Goal: Information Seeking & Learning: Find specific fact

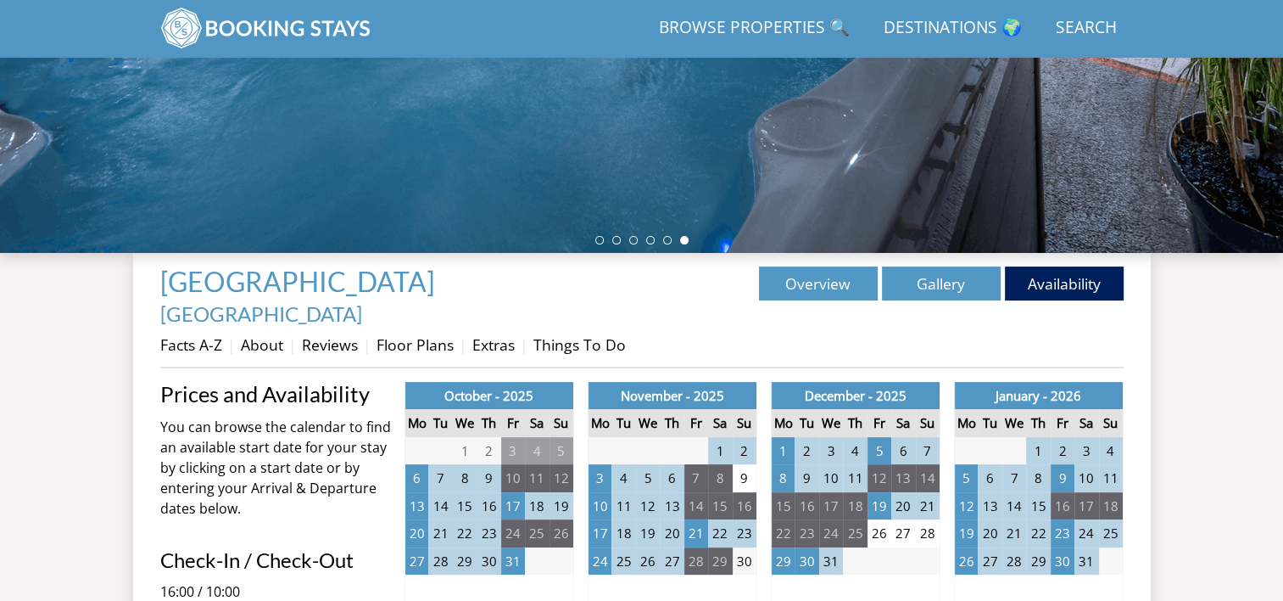
scroll to position [456, 0]
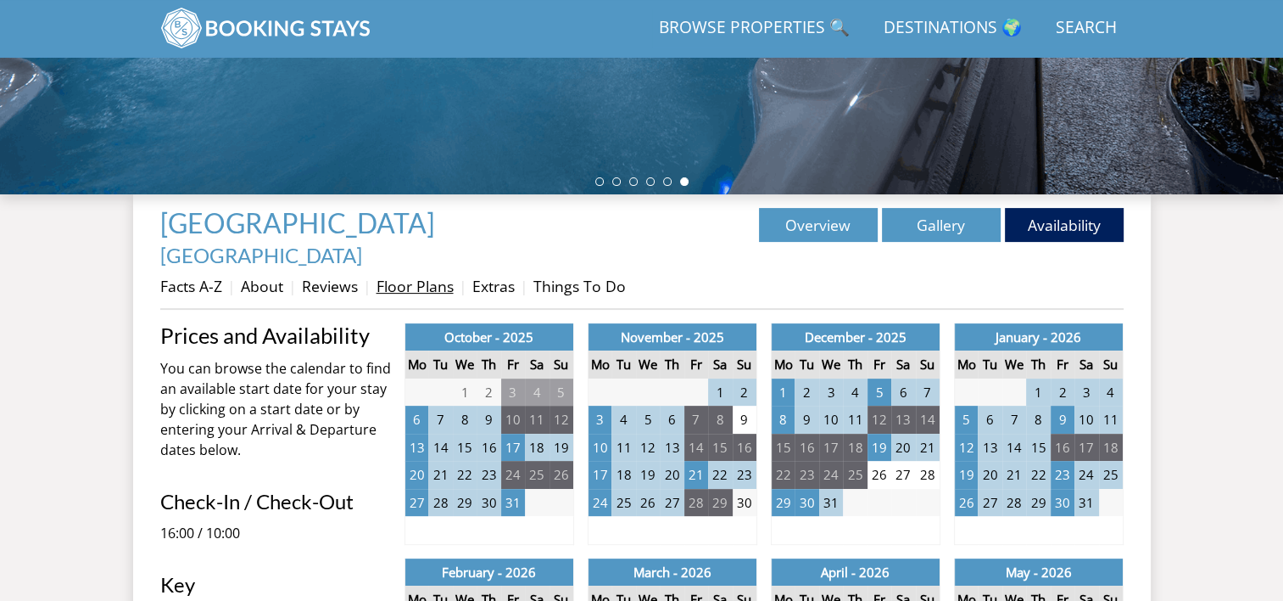
click at [417, 276] on link "Floor Plans" at bounding box center [415, 286] width 77 height 20
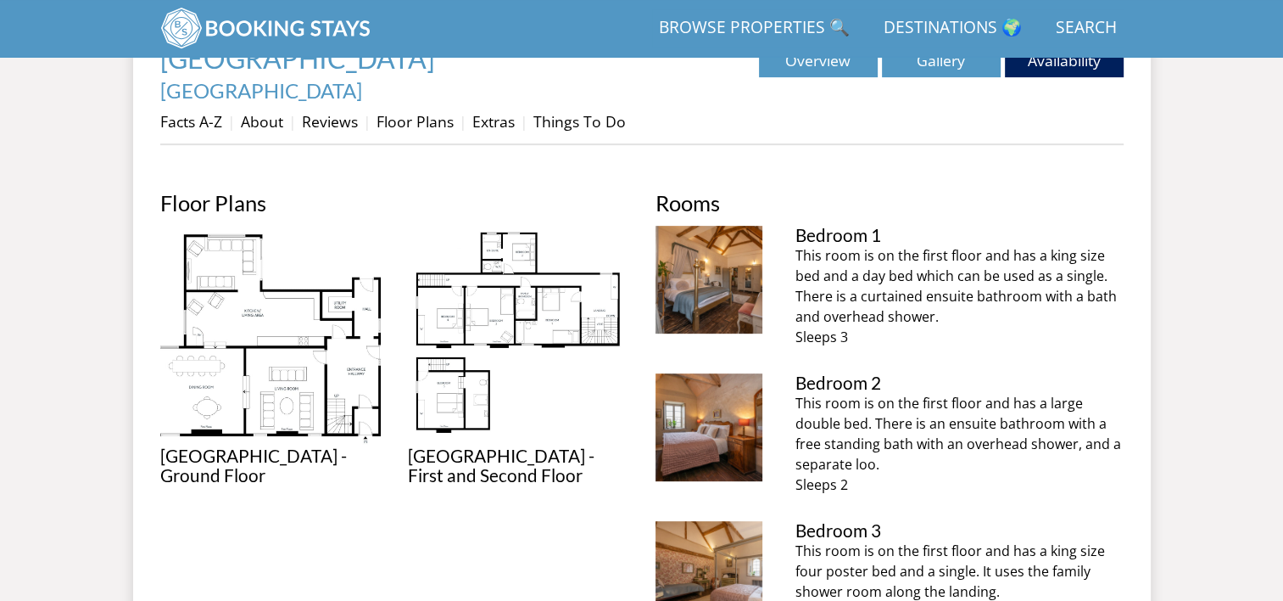
scroll to position [629, 0]
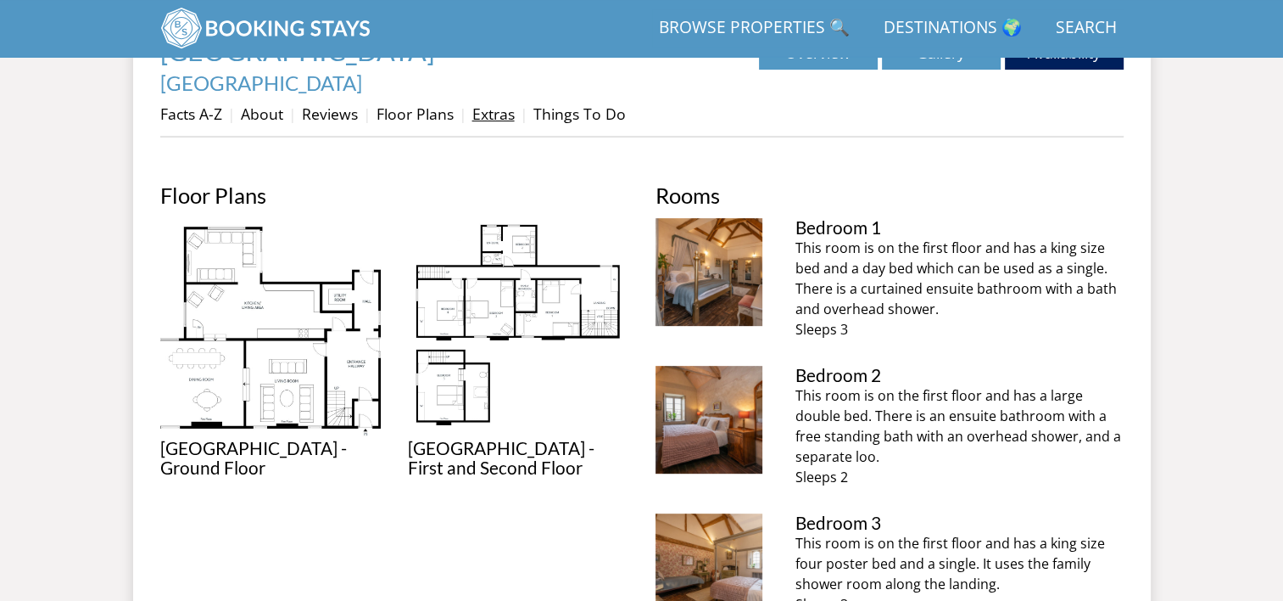
click at [495, 103] on link "Extras" at bounding box center [494, 113] width 42 height 20
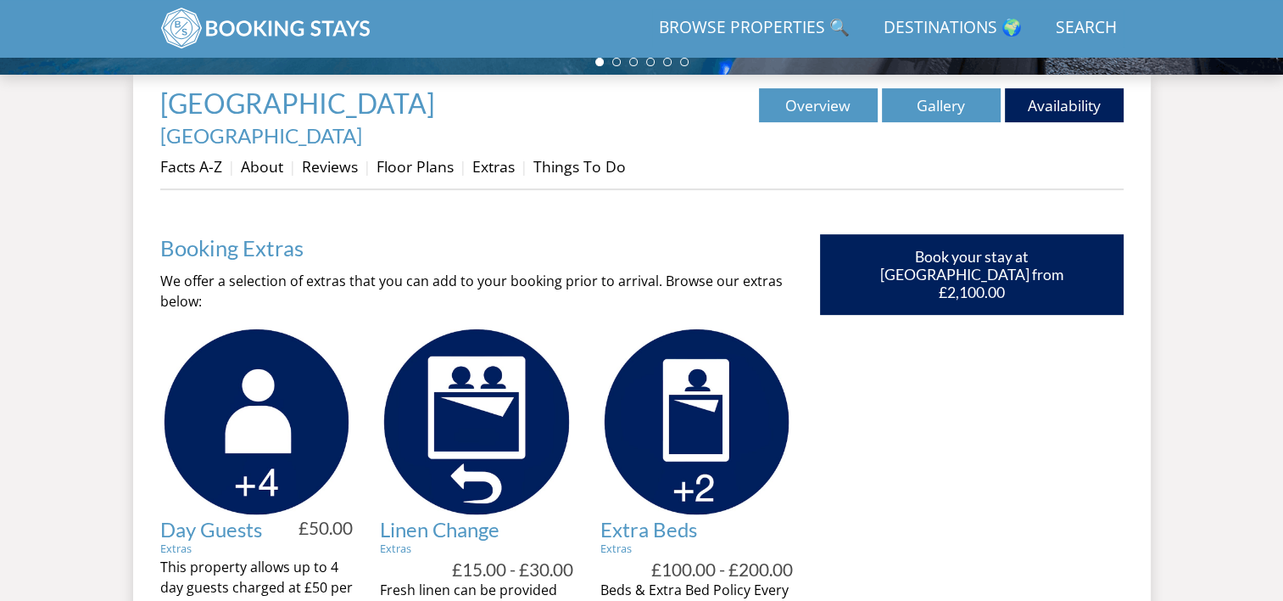
scroll to position [579, 0]
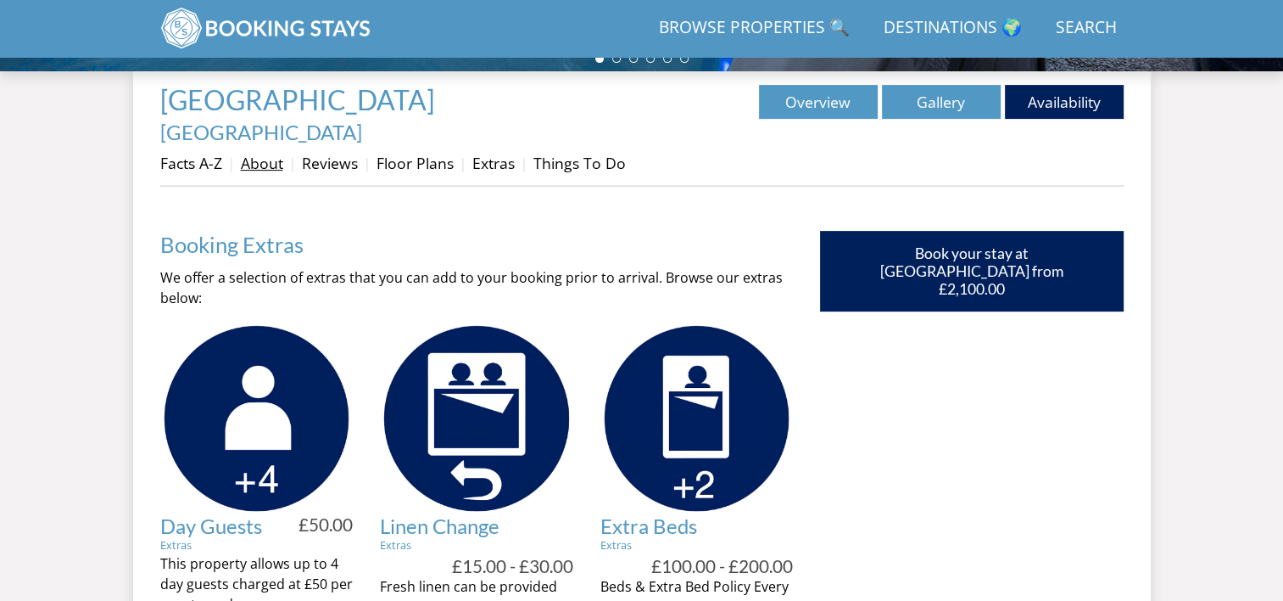
click at [266, 153] on link "About" at bounding box center [262, 163] width 42 height 20
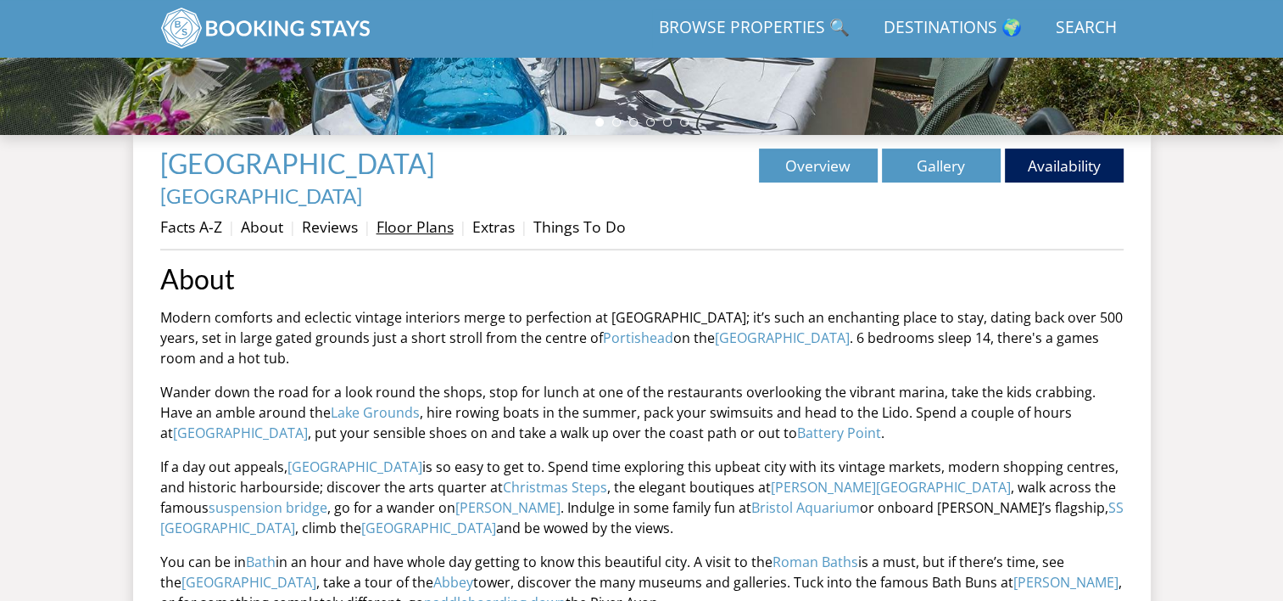
scroll to position [511, 0]
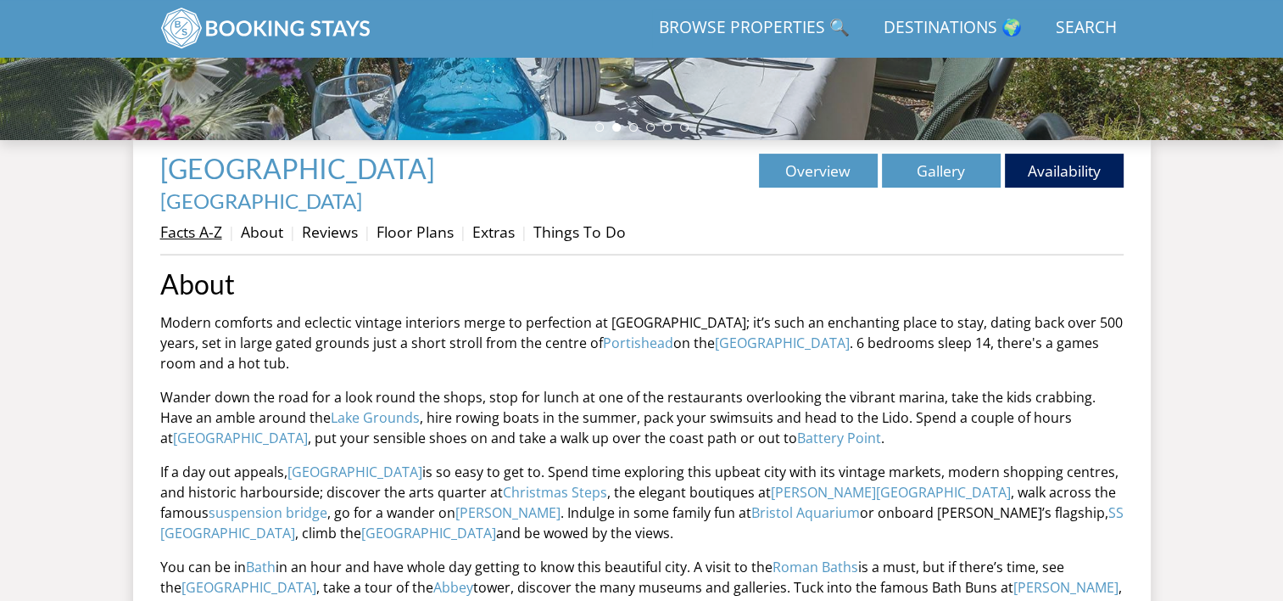
click at [184, 221] on link "Facts A-Z" at bounding box center [191, 231] width 62 height 20
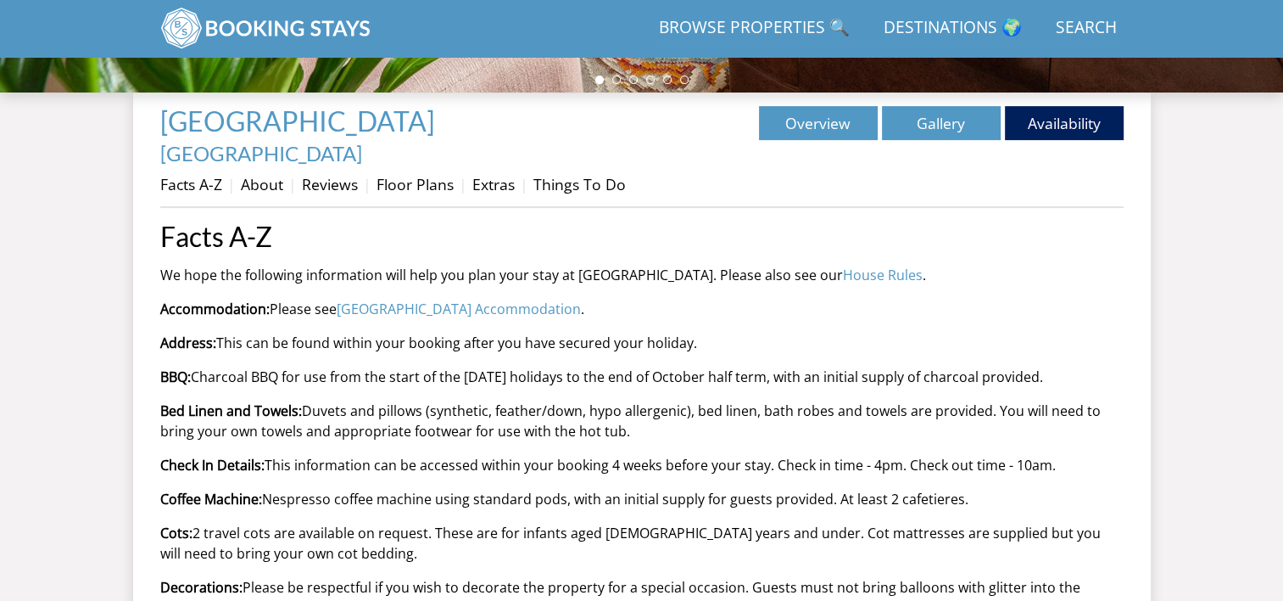
scroll to position [577, 0]
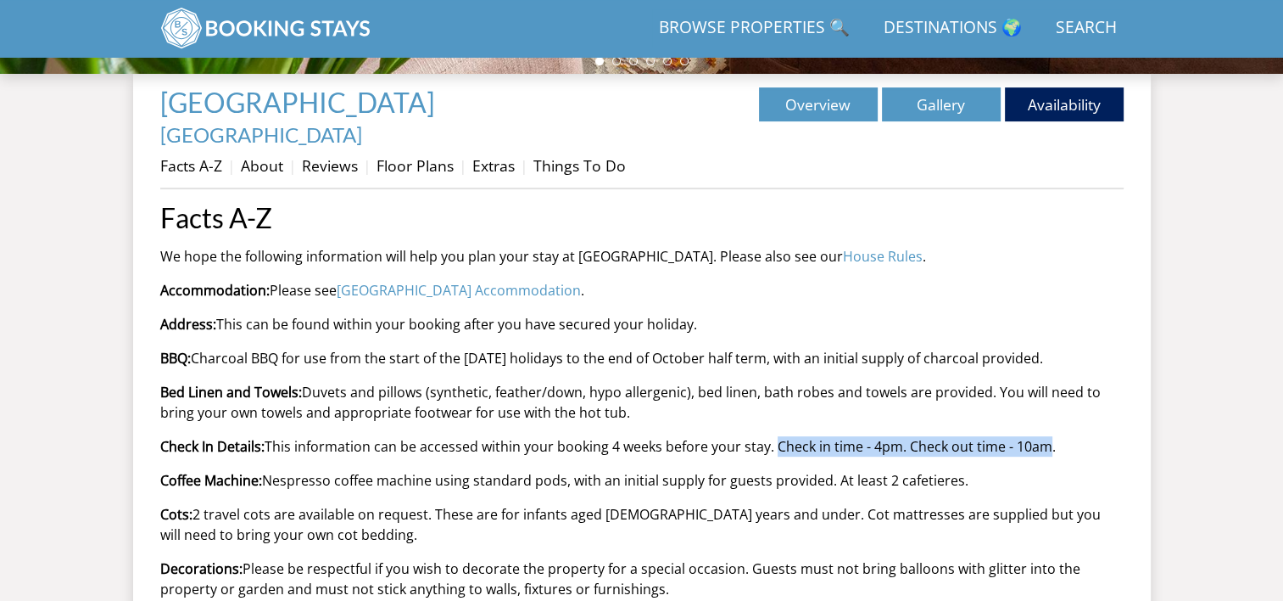
drag, startPoint x: 774, startPoint y: 417, endPoint x: 1049, endPoint y: 425, distance: 275.0
click at [1049, 436] on p "Check In Details: This information can be accessed within your booking 4 weeks …" at bounding box center [642, 446] width 964 height 20
copy p "Check in time - 4pm. Check out time - 10am"
